Goal: Task Accomplishment & Management: Complete application form

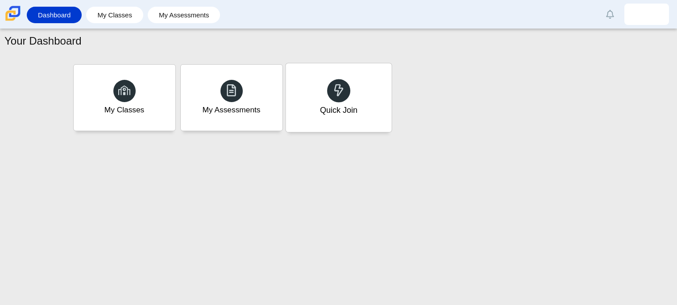
click at [343, 75] on div "Quick Join" at bounding box center [339, 97] width 106 height 69
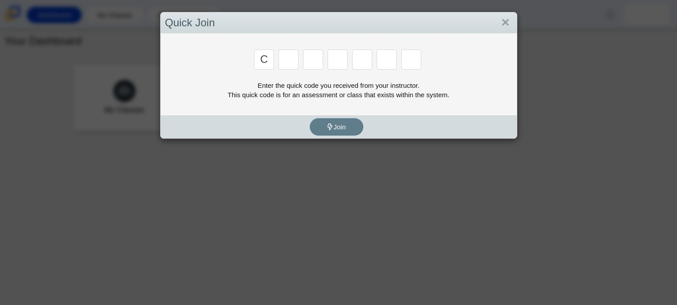
type input "C"
type input "x"
type input "d"
type input "c"
type input "s"
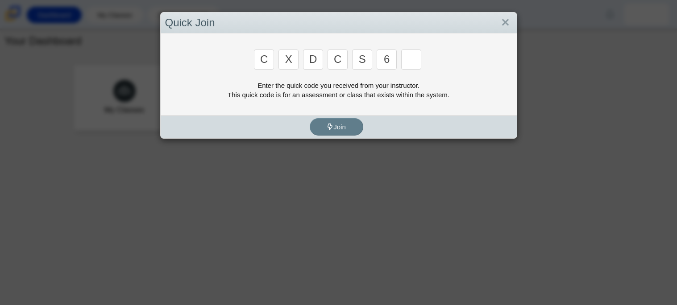
type input "6"
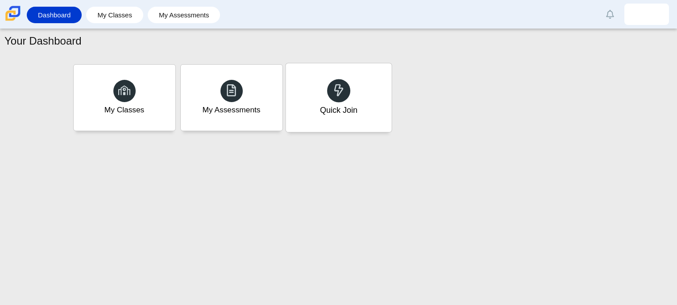
type input "s"
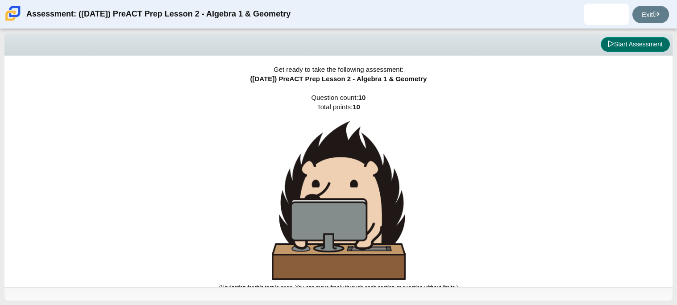
click at [609, 47] on icon at bounding box center [611, 44] width 6 height 6
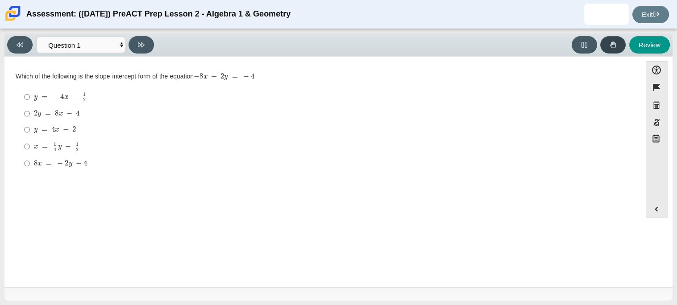
click at [609, 47] on button at bounding box center [613, 44] width 25 height 17
click at [117, 42] on select "Questions Question 1 Question 2 Question 3 Question 4 Question 5 Question 6 Que…" at bounding box center [80, 45] width 89 height 17
click at [85, 37] on select "Questions Question 1 Question 2 Question 3 Question 4 Question 5 Question 6 Que…" at bounding box center [80, 45] width 89 height 17
click at [138, 39] on button at bounding box center [141, 44] width 25 height 17
select select "ed62e223-81bd-4cbf-ab48-ab975844bd1f"
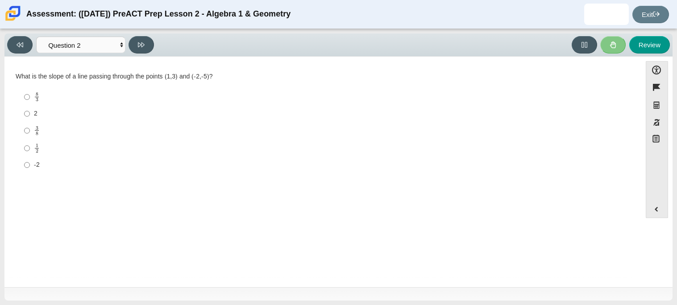
click at [399, 101] on div "8 3" at bounding box center [330, 97] width 592 height 10
click at [30, 101] on input "8 3 8 thirds" at bounding box center [27, 96] width 6 height 17
radio input "true"
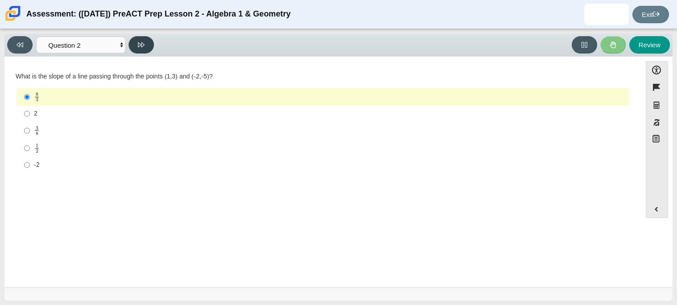
click at [151, 42] on button at bounding box center [141, 44] width 25 height 17
select select "97f4f5fa-a52e-4fed-af51-565bfcdf47cb"
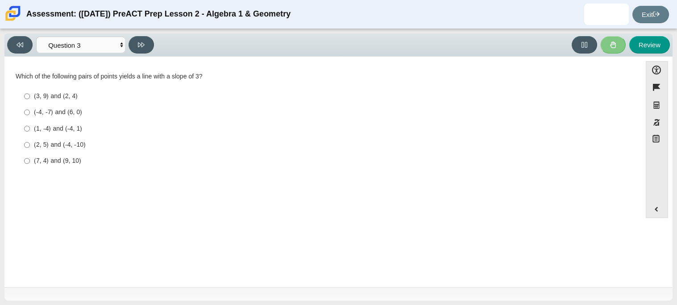
click at [561, 251] on div "Question Which of the following pairs of points yields a line with a slope of 3…" at bounding box center [323, 173] width 628 height 221
click at [463, 205] on div "Question Which of the following pairs of points yields a line with a slope of 3…" at bounding box center [323, 173] width 628 height 221
click at [81, 159] on div "(7, 4) and (9, 10)" at bounding box center [330, 161] width 592 height 9
click at [30, 159] on input "(7, 4) and (9, 10) (7, 4) and (9, 10)" at bounding box center [27, 161] width 6 height 16
radio input "true"
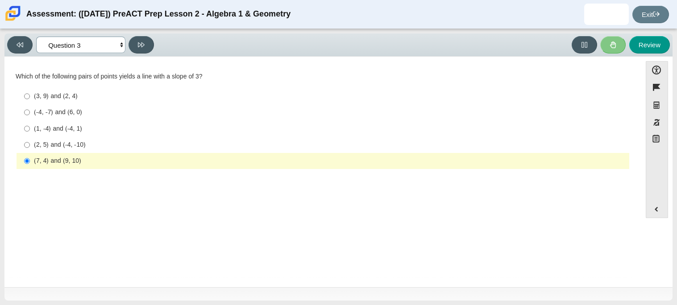
click at [98, 45] on select "Questions Question 1 Question 2 Question 3 Question 4 Question 5 Question 6 Que…" at bounding box center [80, 45] width 89 height 17
select select "bbf5d072-3e0b-44c4-9a12-6e7c9033f65b"
click at [36, 37] on select "Questions Question 1 Question 2 Question 3 Question 4 Question 5 Question 6 Que…" at bounding box center [80, 45] width 89 height 17
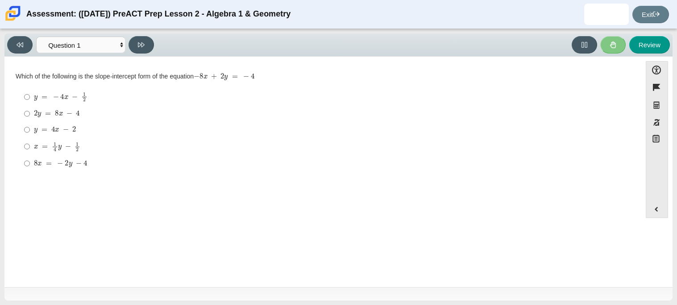
click at [73, 149] on mjx-c "Assessment items" at bounding box center [74, 149] width 2 height 0
click at [30, 149] on input "x = 1 4 y − 1 2 x = 1 4 y − 1 2" at bounding box center [27, 146] width 6 height 17
radio input "true"
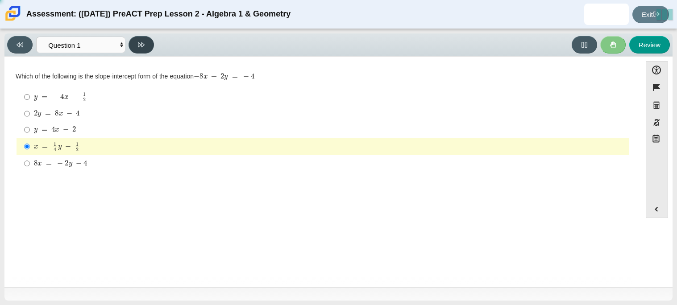
click at [144, 45] on icon at bounding box center [141, 45] width 7 height 7
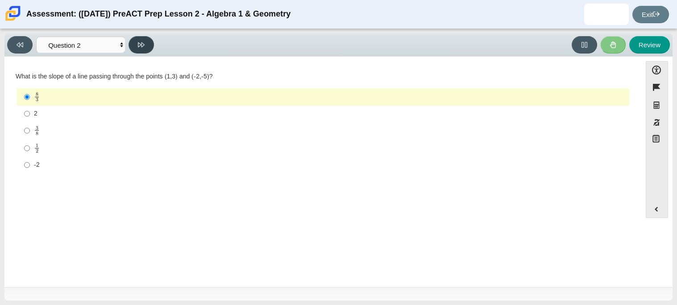
click at [144, 45] on icon at bounding box center [141, 45] width 7 height 7
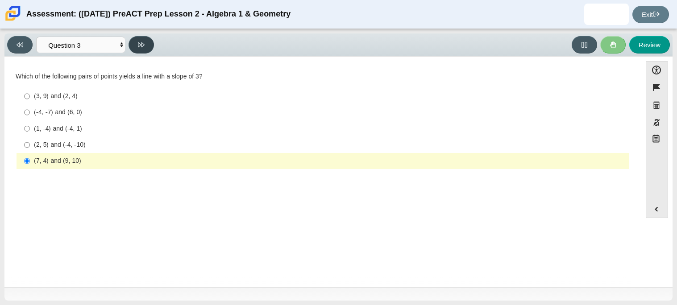
click at [144, 45] on icon at bounding box center [141, 45] width 7 height 7
select select "89427bb7-e313-4f00-988f-8b8255897029"
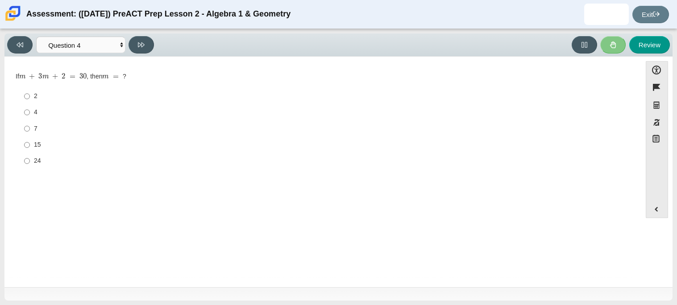
click at [42, 126] on div "7" at bounding box center [330, 129] width 592 height 9
click at [30, 126] on input "7 7" at bounding box center [27, 129] width 6 height 16
radio input "true"
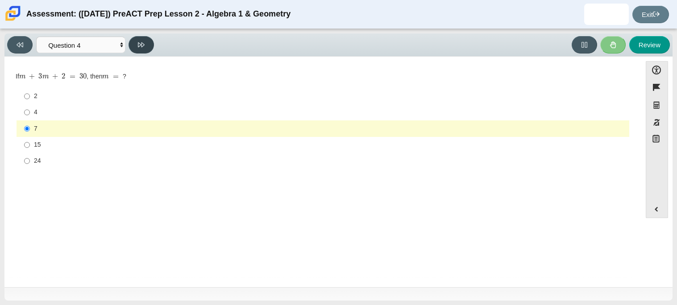
click at [138, 50] on button at bounding box center [141, 44] width 25 height 17
select select "489dcffd-4e6a-49cf-a9d6-ad1d4a911a4e"
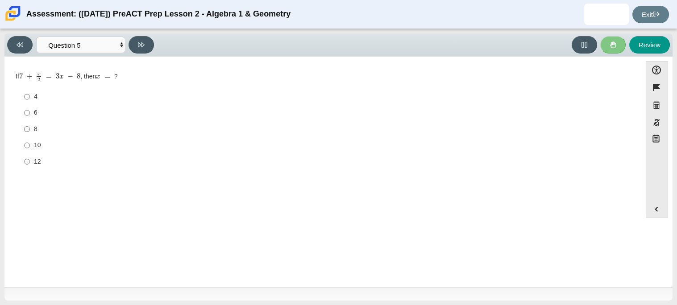
click at [49, 130] on div "8" at bounding box center [330, 129] width 592 height 9
click at [30, 130] on input "8 8" at bounding box center [27, 129] width 6 height 16
radio input "true"
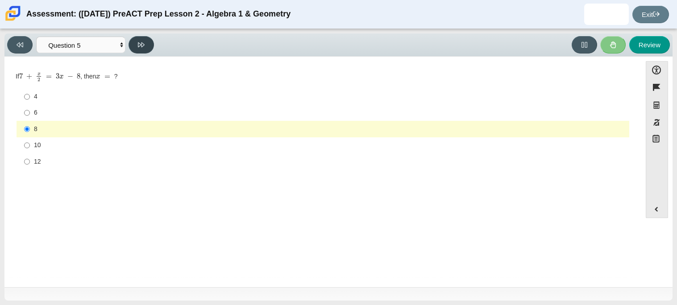
click at [144, 36] on button at bounding box center [141, 44] width 25 height 17
select select "210571de-36a6-4d8e-a361-ceff8ef801dc"
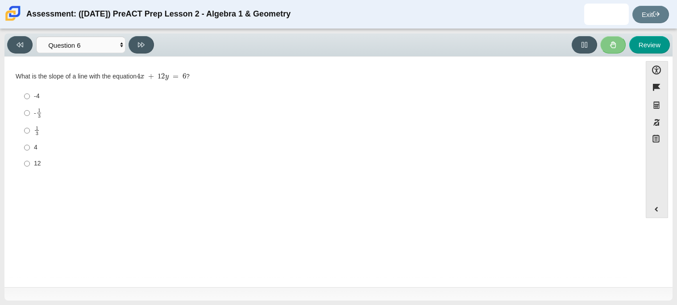
click at [46, 143] on label "4 4" at bounding box center [324, 148] width 612 height 16
click at [30, 143] on input "4 4" at bounding box center [27, 148] width 6 height 16
radio input "true"
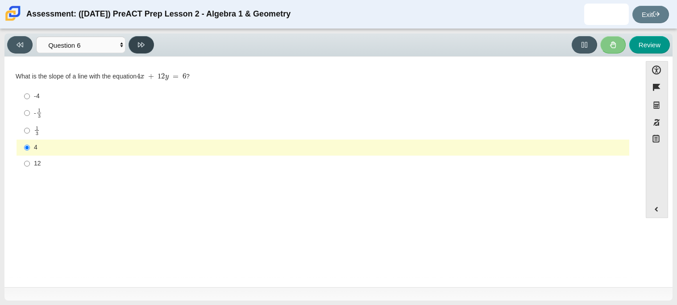
click at [147, 45] on button at bounding box center [141, 44] width 25 height 17
select select "ec95ace6-bebc-42b8-9428-40567494d4da"
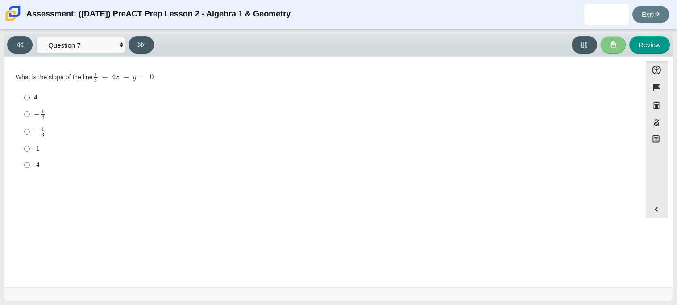
click at [68, 125] on label "− 1 3 negative 1 third" at bounding box center [324, 131] width 612 height 17
click at [30, 125] on input "− 1 3 negative 1 third" at bounding box center [27, 131] width 6 height 17
radio input "true"
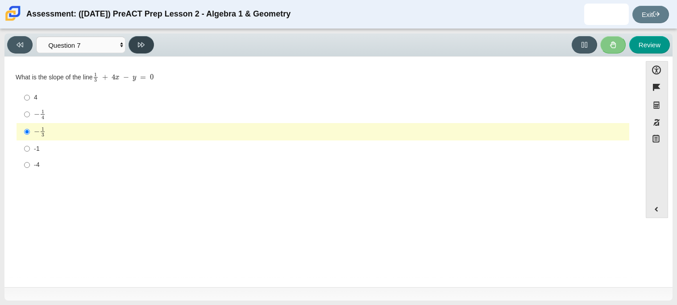
click at [142, 46] on icon at bounding box center [141, 44] width 7 height 5
select select "ce81fe10-bf29-4b5e-8bd7-4f47f2fed4d8"
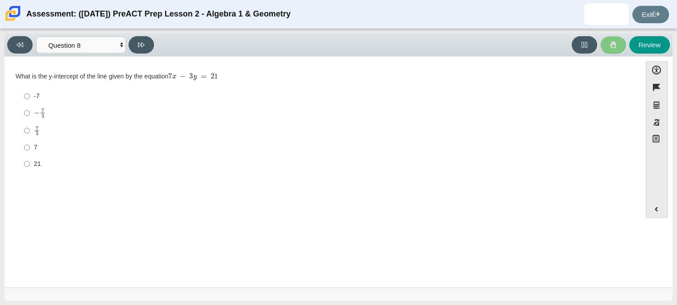
click at [88, 166] on div "21" at bounding box center [330, 164] width 592 height 9
click at [30, 166] on input "21 21" at bounding box center [27, 164] width 6 height 16
radio input "true"
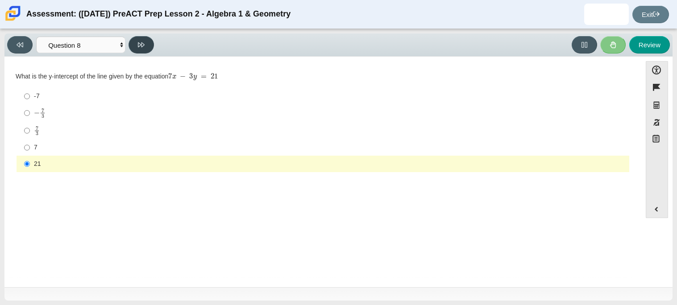
click at [147, 53] on button at bounding box center [141, 44] width 25 height 17
select select "14773eaf-2ca1-47ae-afe7-a624a56f34b3"
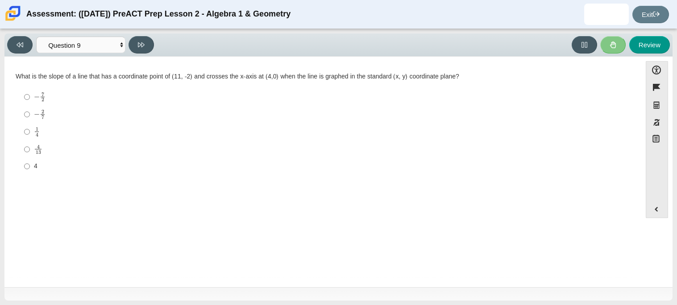
click at [57, 139] on label "1 4 1 fourth" at bounding box center [324, 131] width 612 height 17
click at [30, 139] on input "1 4 1 fourth" at bounding box center [27, 131] width 6 height 17
radio input "true"
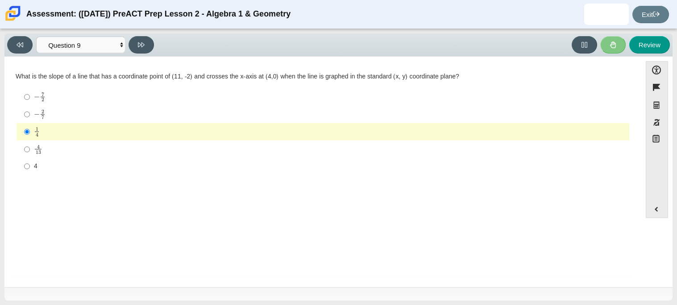
click at [64, 98] on div "− 7 2" at bounding box center [330, 97] width 592 height 10
click at [30, 98] on input "− 7 2 negative 7 halves" at bounding box center [27, 96] width 6 height 17
radio input "true"
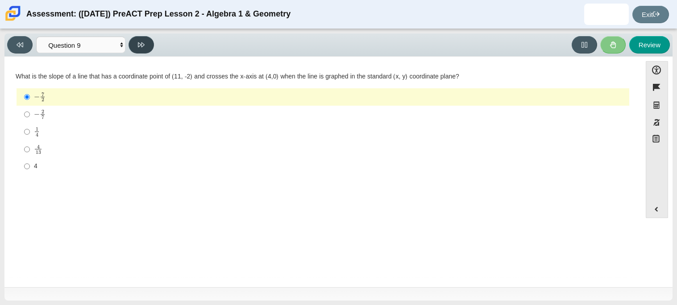
click at [131, 49] on button at bounding box center [141, 44] width 25 height 17
select select "96b71634-eacb-4f7e-8aef-411727d9bcba"
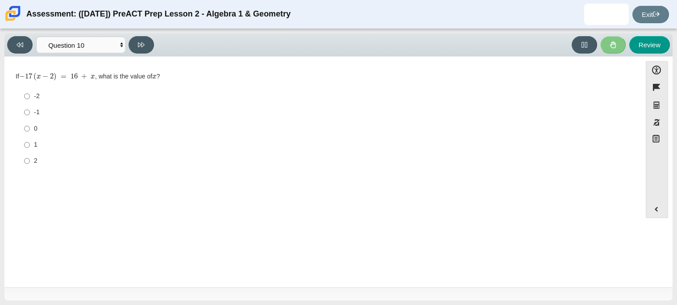
click at [47, 156] on label "2 2" at bounding box center [324, 161] width 612 height 16
click at [30, 156] on input "2 2" at bounding box center [27, 161] width 6 height 16
radio input "true"
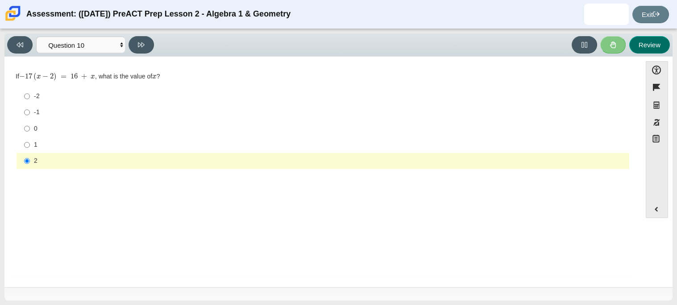
click at [663, 44] on button "Review" at bounding box center [650, 44] width 41 height 17
select select "review"
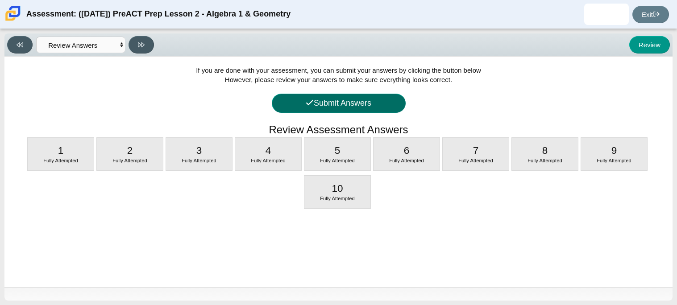
click at [395, 101] on button "Submit Answers" at bounding box center [339, 103] width 134 height 19
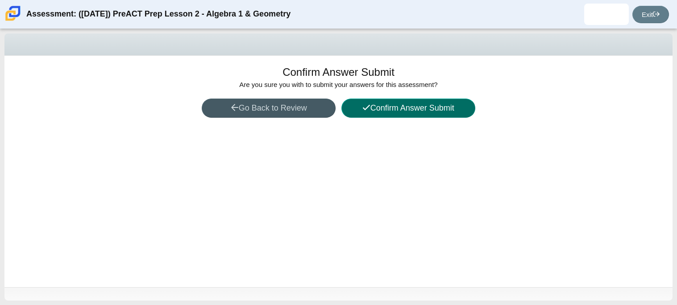
click at [395, 101] on button "Confirm Answer Submit" at bounding box center [409, 108] width 134 height 19
